Goal: Navigation & Orientation: Find specific page/section

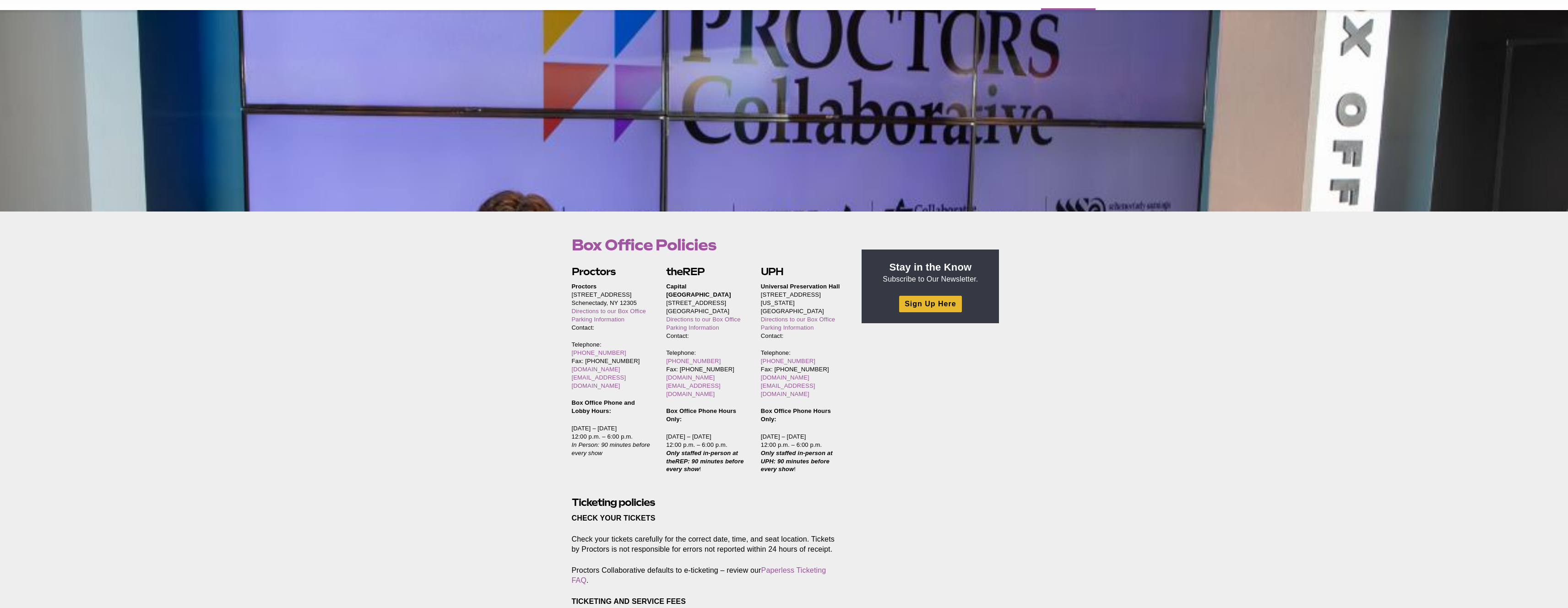
click at [956, 138] on div at bounding box center [784, 111] width 1568 height 201
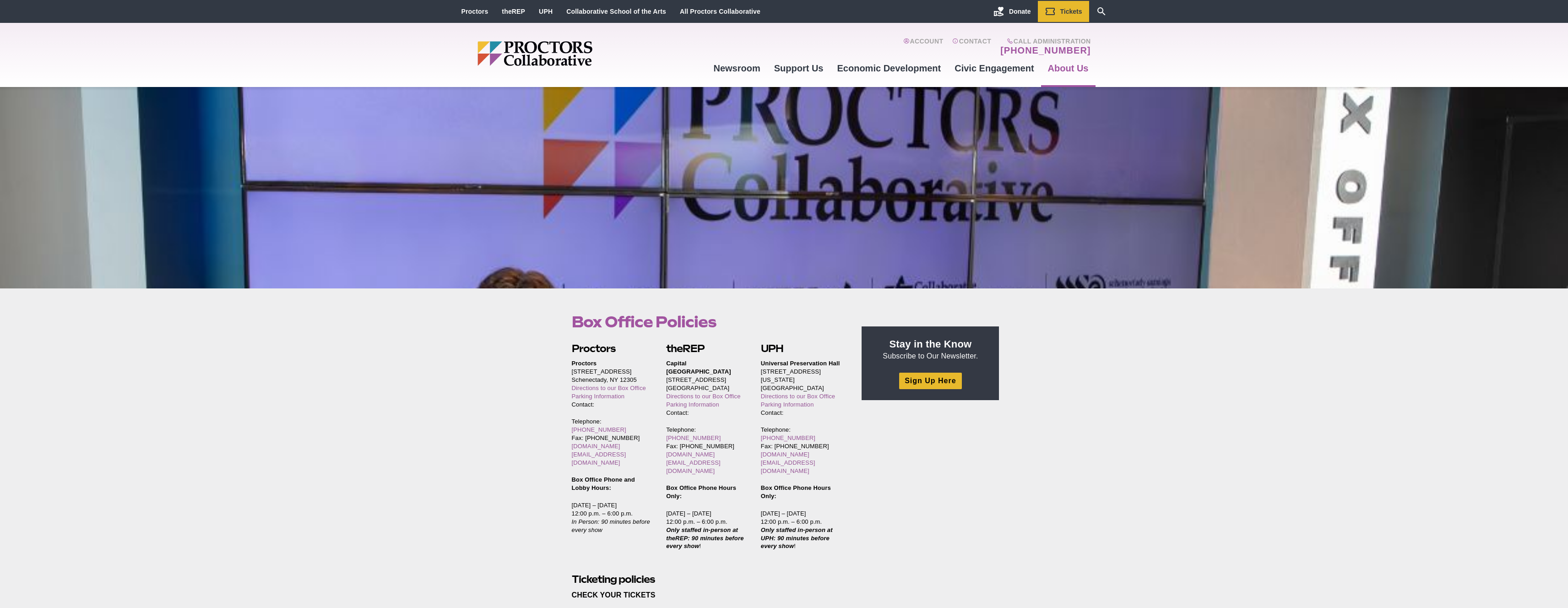
drag, startPoint x: 850, startPoint y: 213, endPoint x: 957, endPoint y: 190, distance: 109.4
click at [968, 187] on div at bounding box center [784, 187] width 1568 height 201
drag, startPoint x: 855, startPoint y: 177, endPoint x: 731, endPoint y: 196, distance: 125.4
click at [1099, 195] on div at bounding box center [784, 187] width 1568 height 201
drag, startPoint x: 740, startPoint y: 193, endPoint x: 956, endPoint y: 192, distance: 216.0
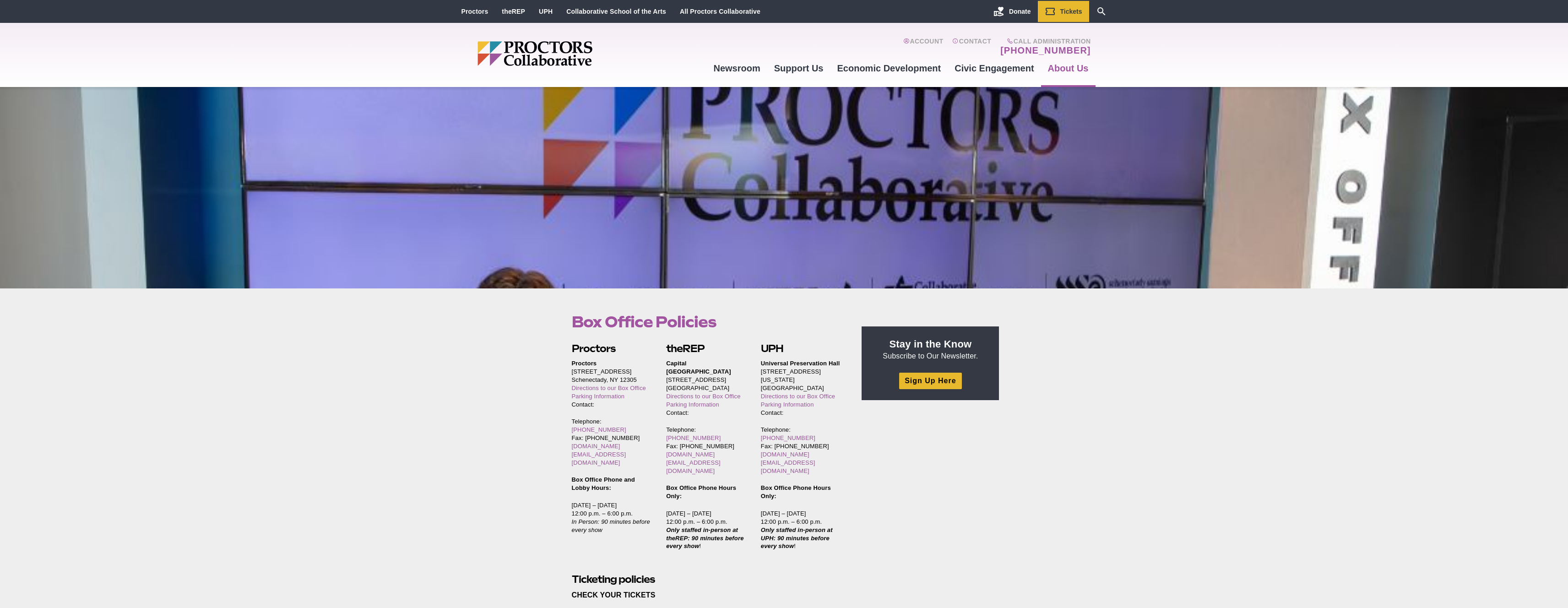
click at [948, 192] on div at bounding box center [784, 187] width 1568 height 201
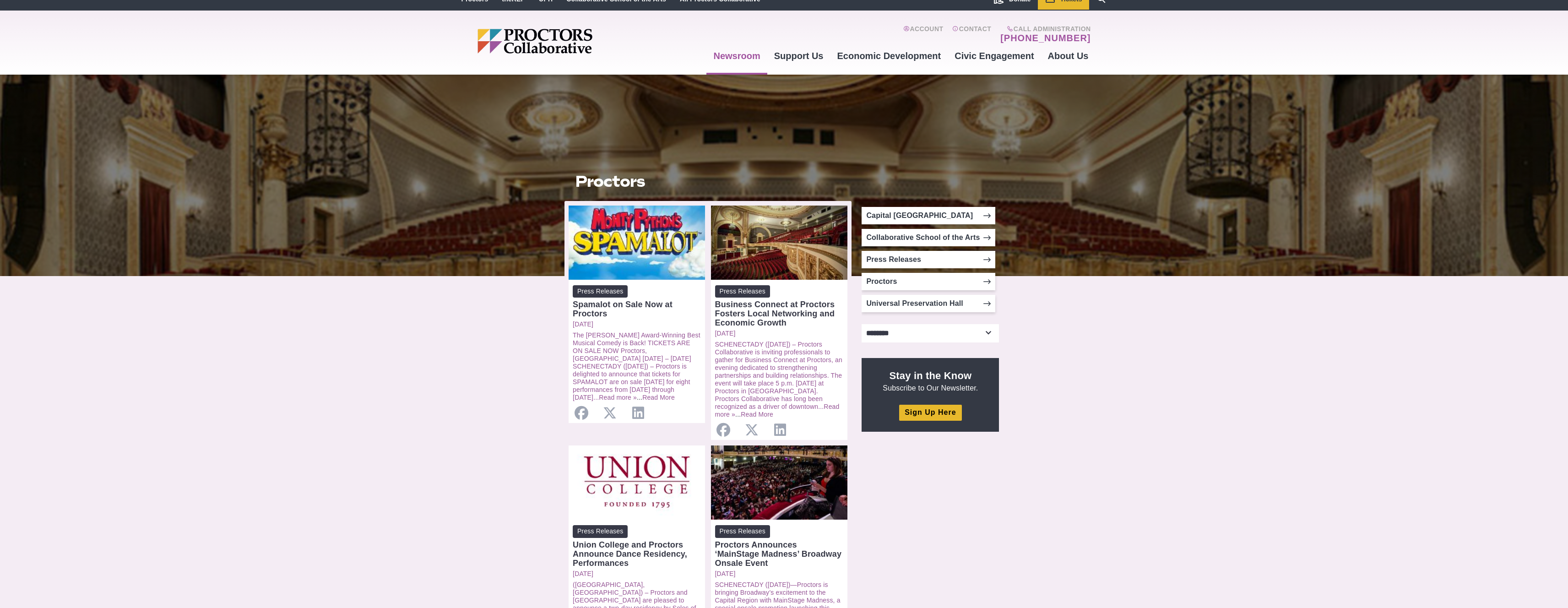
scroll to position [19, 0]
